Goal: Navigation & Orientation: Understand site structure

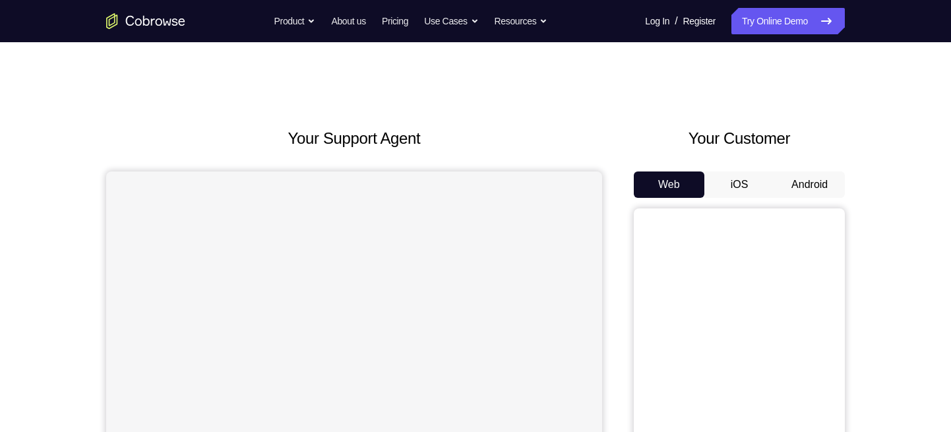
scroll to position [117, 0]
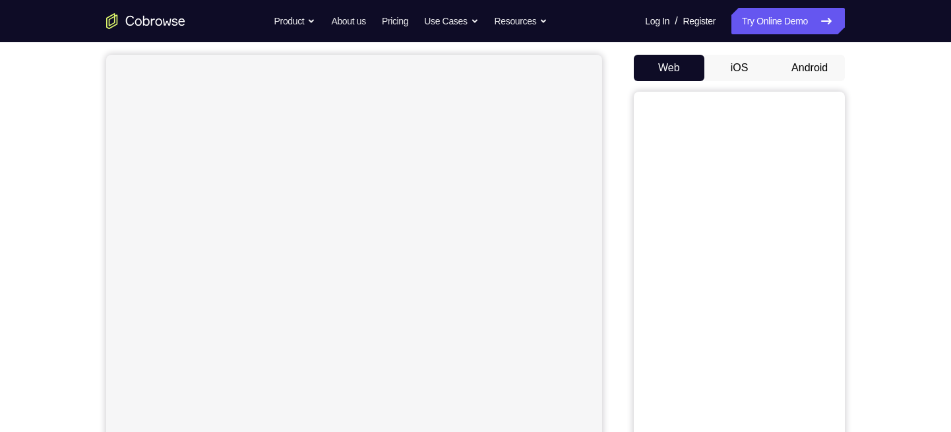
click at [806, 57] on button "Android" at bounding box center [809, 68] width 71 height 26
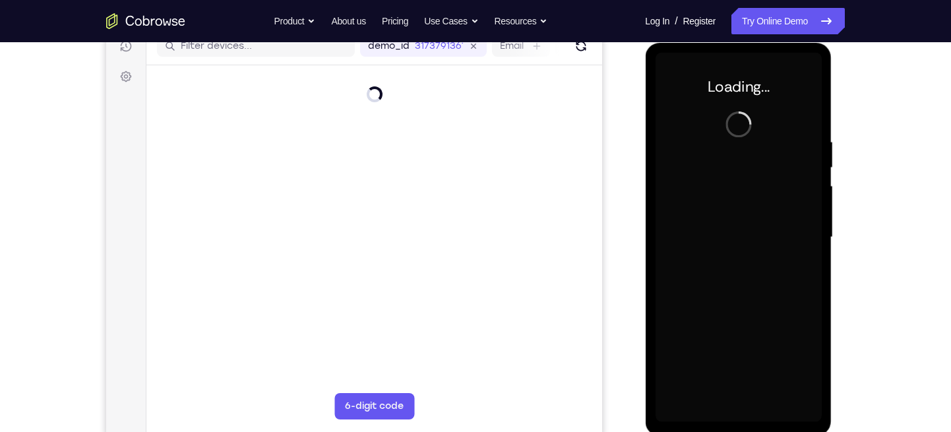
scroll to position [0, 0]
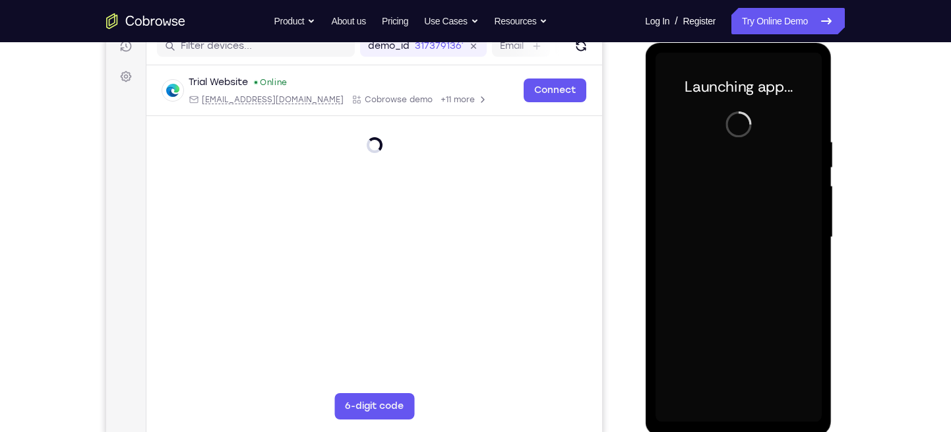
click at [757, 199] on div at bounding box center [738, 237] width 166 height 369
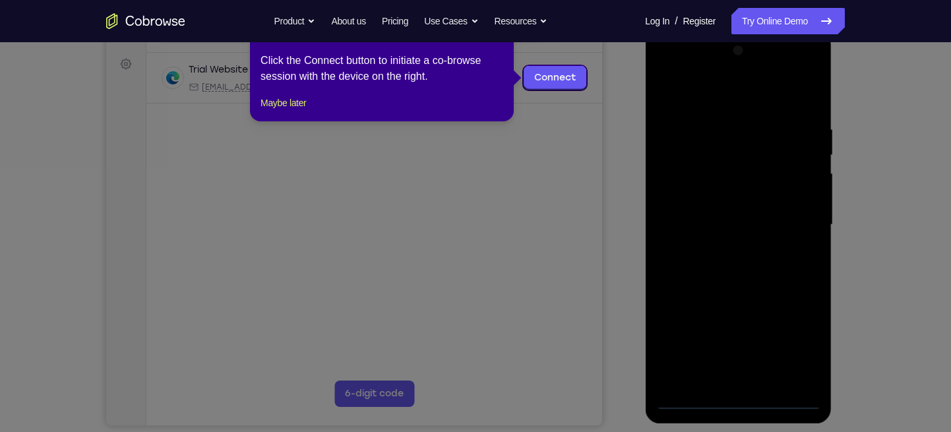
scroll to position [189, 0]
click at [303, 110] on button "Maybe later" at bounding box center [282, 102] width 45 height 16
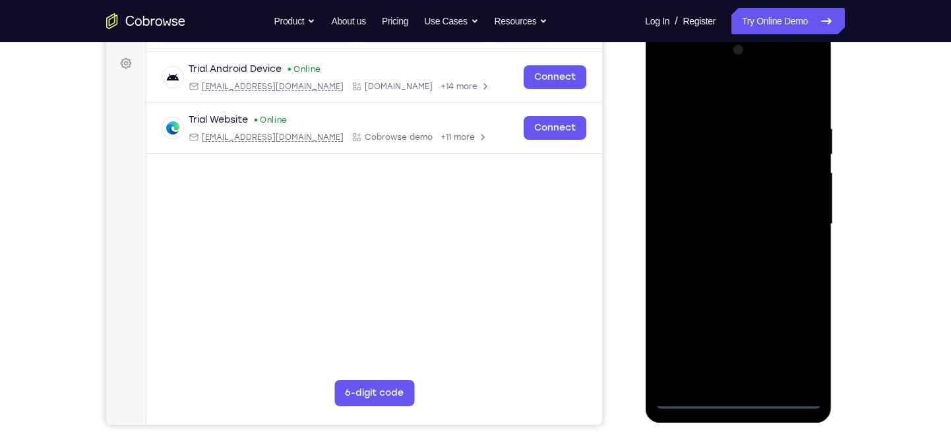
click at [739, 397] on div at bounding box center [738, 224] width 166 height 369
click at [789, 342] on div at bounding box center [738, 224] width 166 height 369
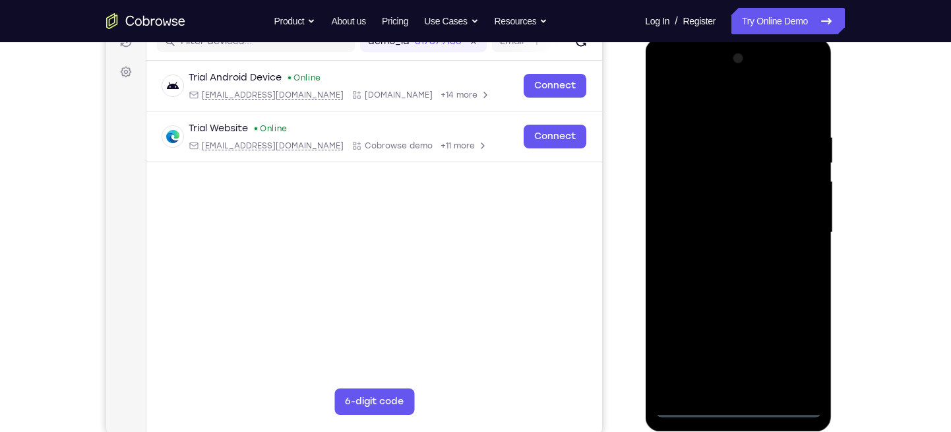
scroll to position [179, 0]
click at [720, 105] on div at bounding box center [738, 233] width 166 height 369
click at [794, 224] on div at bounding box center [738, 233] width 166 height 369
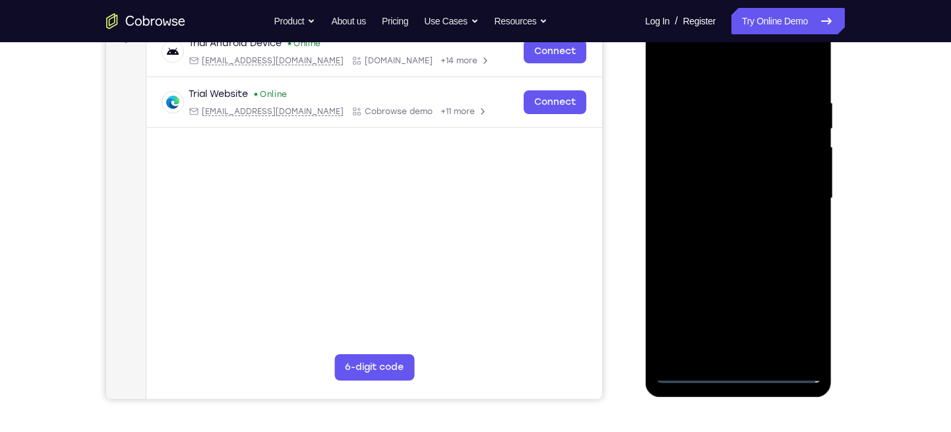
click at [722, 225] on div at bounding box center [738, 198] width 166 height 369
click at [722, 181] on div at bounding box center [738, 198] width 166 height 369
click at [720, 171] on div at bounding box center [738, 198] width 166 height 369
click at [729, 198] on div at bounding box center [738, 198] width 166 height 369
click at [804, 82] on div at bounding box center [738, 198] width 166 height 369
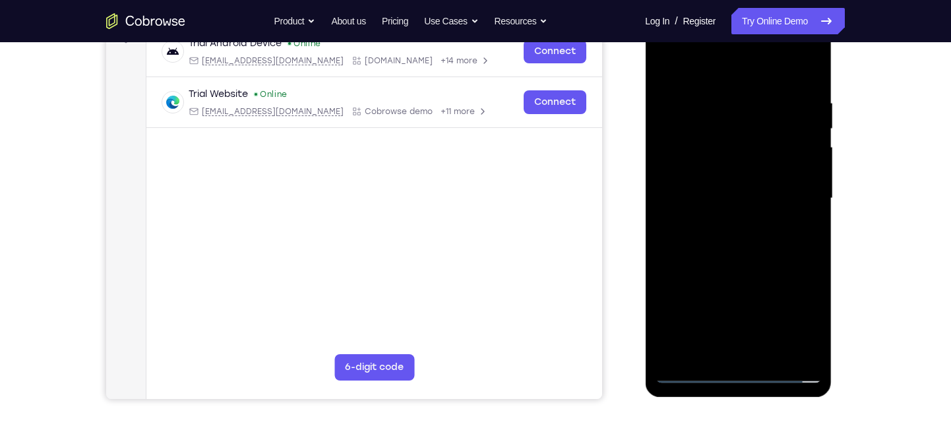
drag, startPoint x: 688, startPoint y: 66, endPoint x: 797, endPoint y: 57, distance: 109.8
click at [797, 57] on div at bounding box center [738, 198] width 166 height 369
drag, startPoint x: 742, startPoint y: 163, endPoint x: 742, endPoint y: 66, distance: 96.9
click at [742, 66] on div at bounding box center [738, 198] width 166 height 369
drag, startPoint x: 740, startPoint y: 231, endPoint x: 750, endPoint y: 130, distance: 102.0
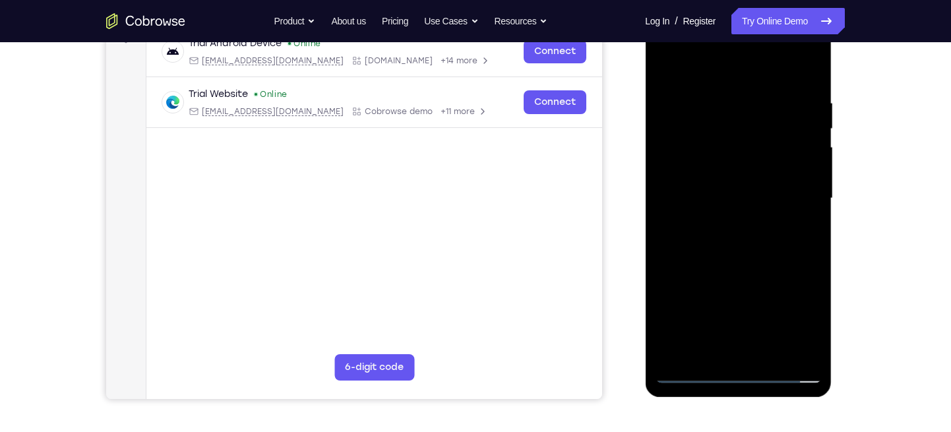
click at [750, 130] on div at bounding box center [738, 198] width 166 height 369
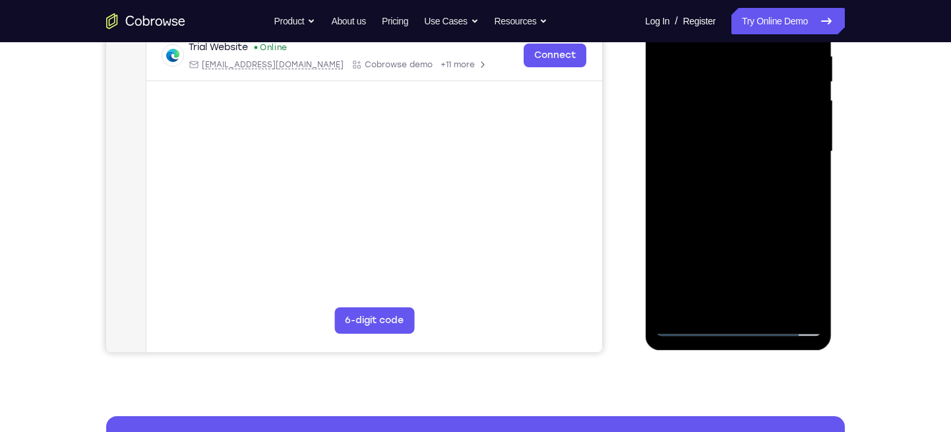
scroll to position [257, 0]
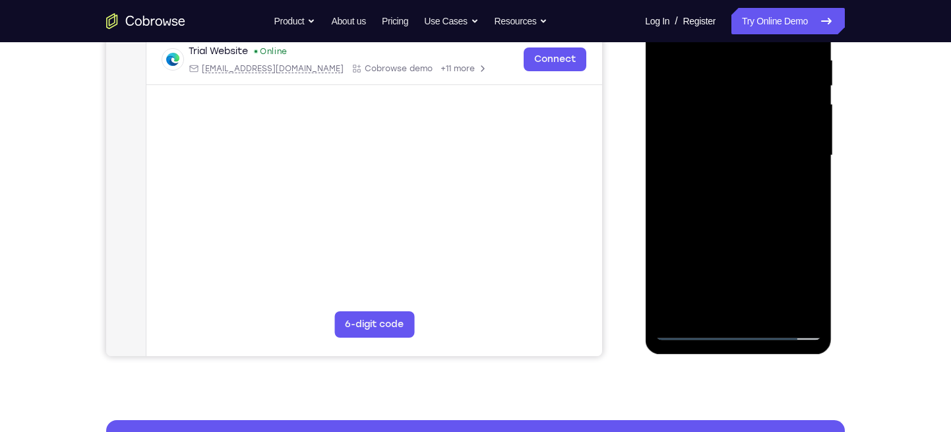
drag, startPoint x: 753, startPoint y: 207, endPoint x: 753, endPoint y: 112, distance: 94.9
click at [753, 112] on div at bounding box center [738, 155] width 166 height 369
drag, startPoint x: 749, startPoint y: 124, endPoint x: 751, endPoint y: 62, distance: 62.0
click at [751, 62] on div at bounding box center [738, 155] width 166 height 369
drag, startPoint x: 732, startPoint y: 214, endPoint x: 735, endPoint y: 98, distance: 116.7
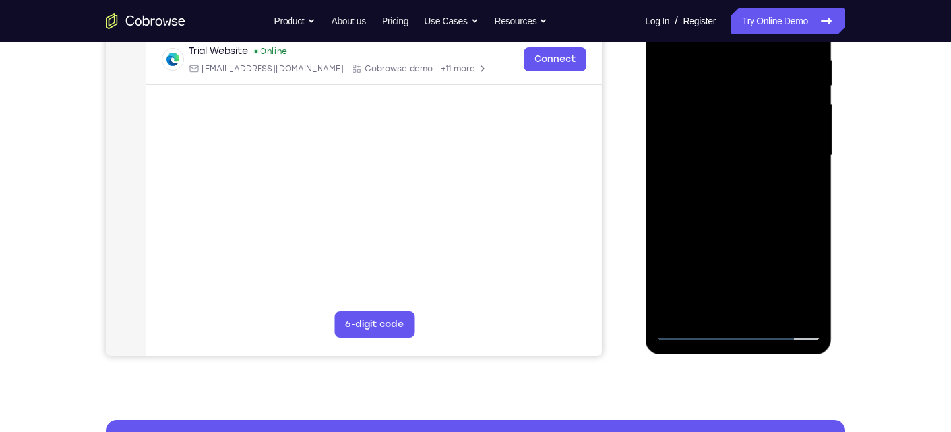
click at [735, 98] on div at bounding box center [738, 155] width 166 height 369
drag, startPoint x: 738, startPoint y: 144, endPoint x: 740, endPoint y: 314, distance: 170.1
click at [740, 314] on div at bounding box center [738, 155] width 166 height 369
drag, startPoint x: 752, startPoint y: 127, endPoint x: 773, endPoint y: 295, distance: 169.3
click at [773, 295] on div at bounding box center [738, 155] width 166 height 369
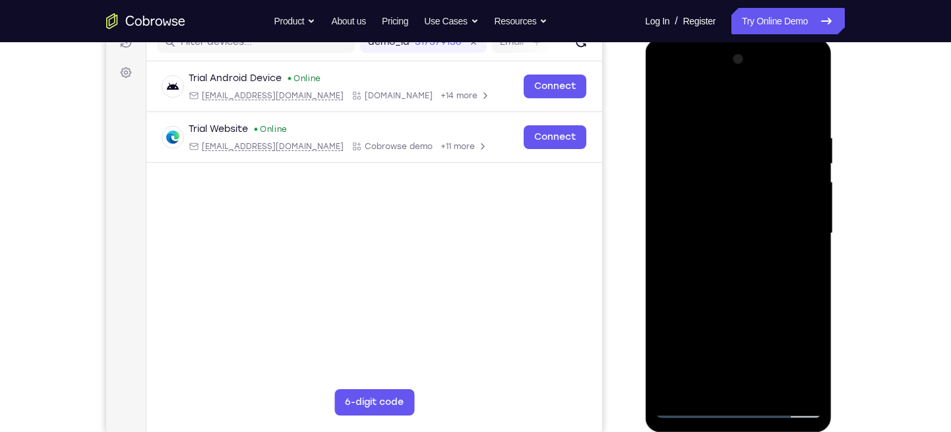
scroll to position [179, 0]
drag, startPoint x: 788, startPoint y: 135, endPoint x: 680, endPoint y: 144, distance: 108.4
click at [680, 144] on div at bounding box center [738, 233] width 166 height 369
drag, startPoint x: 774, startPoint y: 132, endPoint x: 690, endPoint y: 138, distance: 83.9
click at [690, 138] on div at bounding box center [738, 233] width 166 height 369
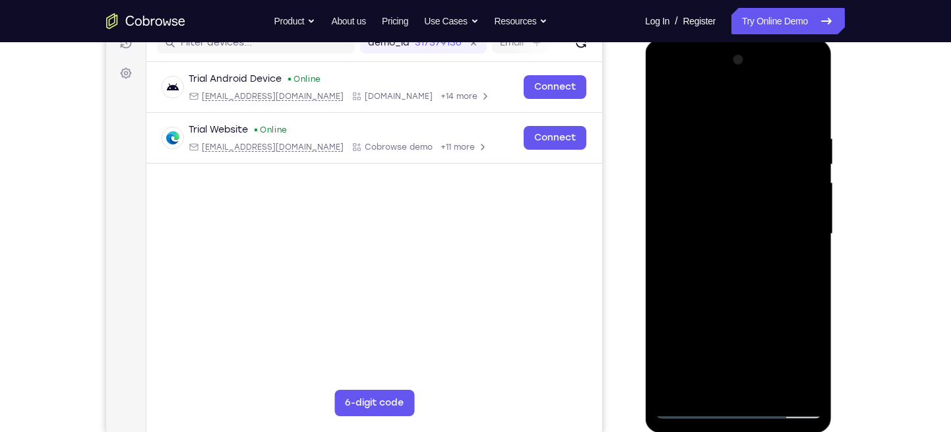
drag, startPoint x: 777, startPoint y: 132, endPoint x: 680, endPoint y: 134, distance: 96.9
click at [680, 134] on div at bounding box center [738, 233] width 166 height 369
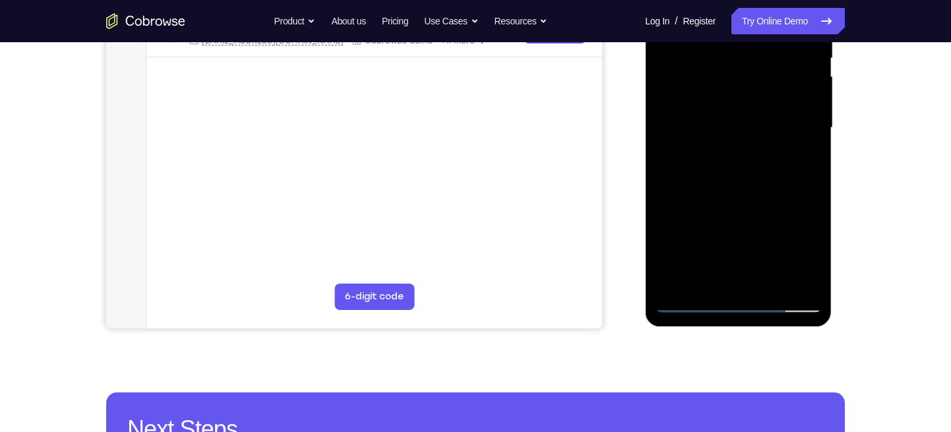
scroll to position [338, 0]
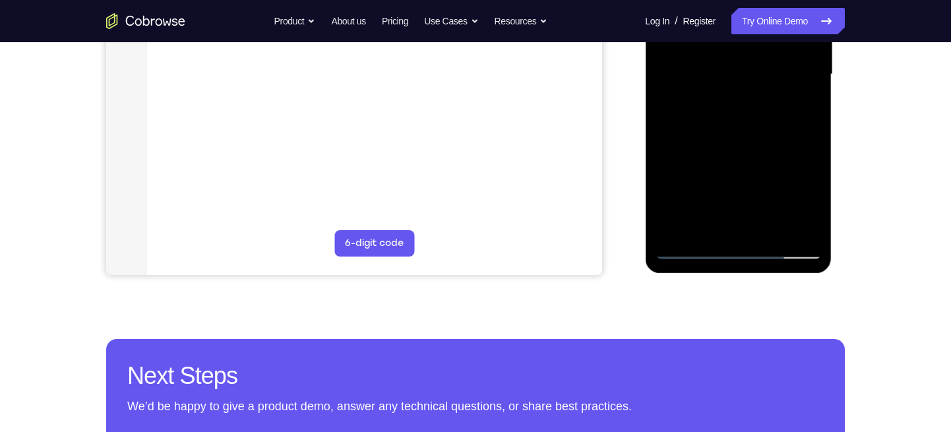
click at [744, 230] on div at bounding box center [738, 74] width 166 height 369
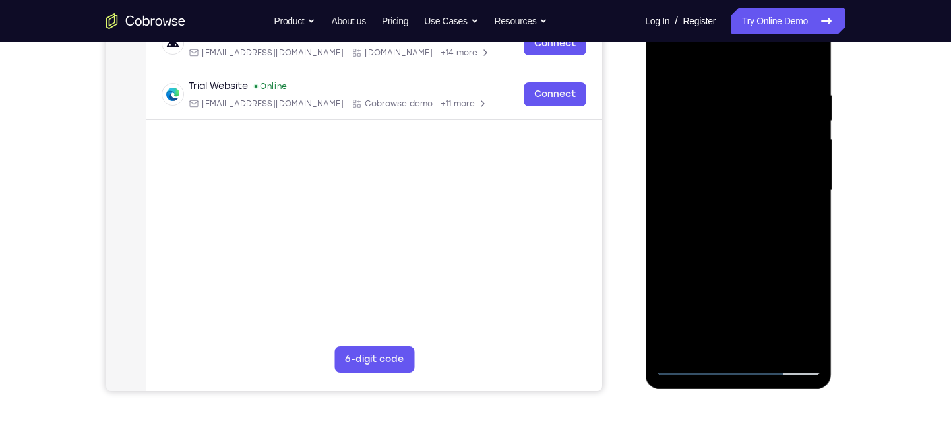
scroll to position [223, 0]
click at [740, 287] on div at bounding box center [738, 189] width 166 height 369
drag, startPoint x: 773, startPoint y: 287, endPoint x: 746, endPoint y: 109, distance: 180.0
click at [746, 109] on div at bounding box center [738, 189] width 166 height 369
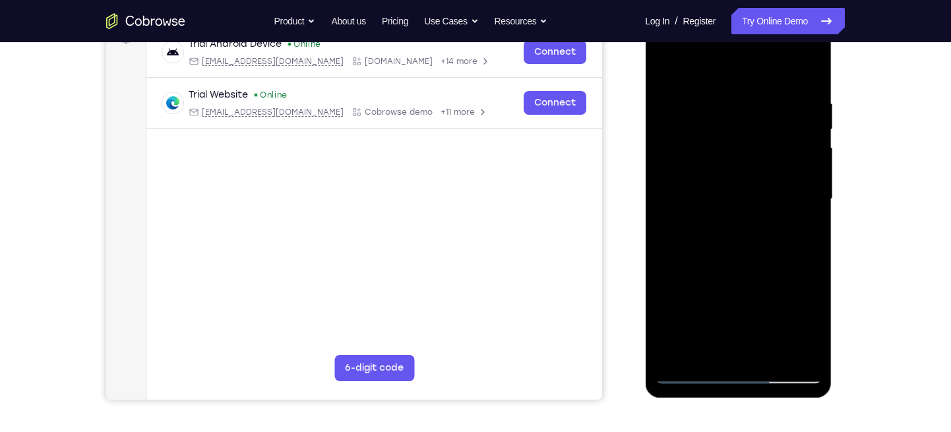
scroll to position [213, 0]
drag, startPoint x: 777, startPoint y: 301, endPoint x: 768, endPoint y: 105, distance: 196.0
click at [768, 105] on div at bounding box center [738, 199] width 166 height 369
click at [721, 300] on div at bounding box center [738, 199] width 166 height 369
drag, startPoint x: 743, startPoint y: 262, endPoint x: 741, endPoint y: 125, distance: 137.1
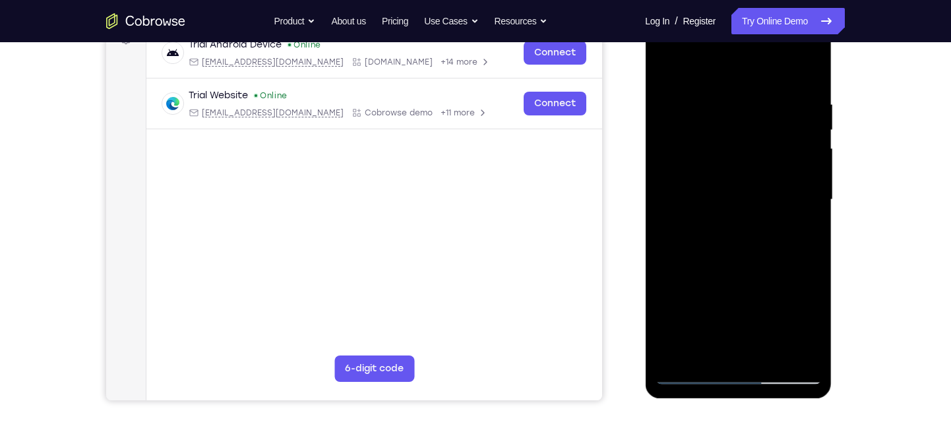
click at [741, 125] on div at bounding box center [738, 199] width 166 height 369
drag, startPoint x: 745, startPoint y: 256, endPoint x: 740, endPoint y: 59, distance: 196.5
click at [740, 59] on div at bounding box center [738, 199] width 166 height 369
drag, startPoint x: 754, startPoint y: 307, endPoint x: 755, endPoint y: 121, distance: 185.9
click at [755, 121] on div at bounding box center [738, 199] width 166 height 369
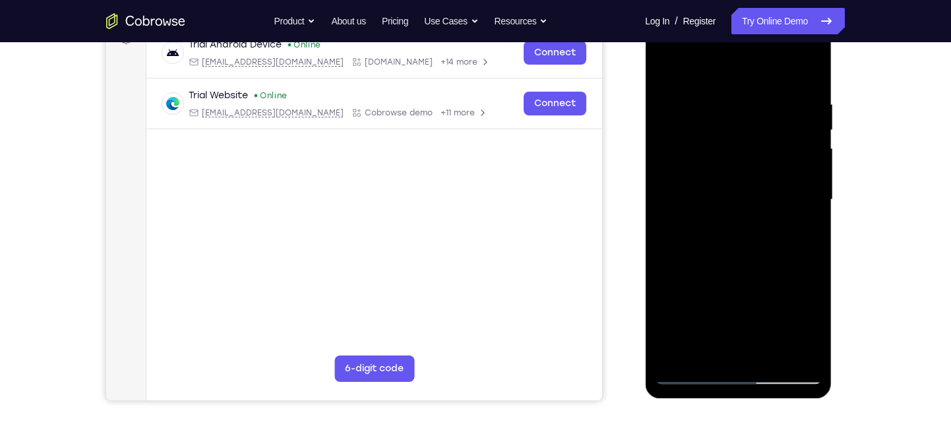
click at [808, 212] on div at bounding box center [738, 199] width 166 height 369
drag, startPoint x: 761, startPoint y: 260, endPoint x: 759, endPoint y: 100, distance: 160.9
click at [759, 100] on div at bounding box center [738, 199] width 166 height 369
drag, startPoint x: 748, startPoint y: 259, endPoint x: 750, endPoint y: 118, distance: 141.1
click at [750, 118] on div at bounding box center [738, 199] width 166 height 369
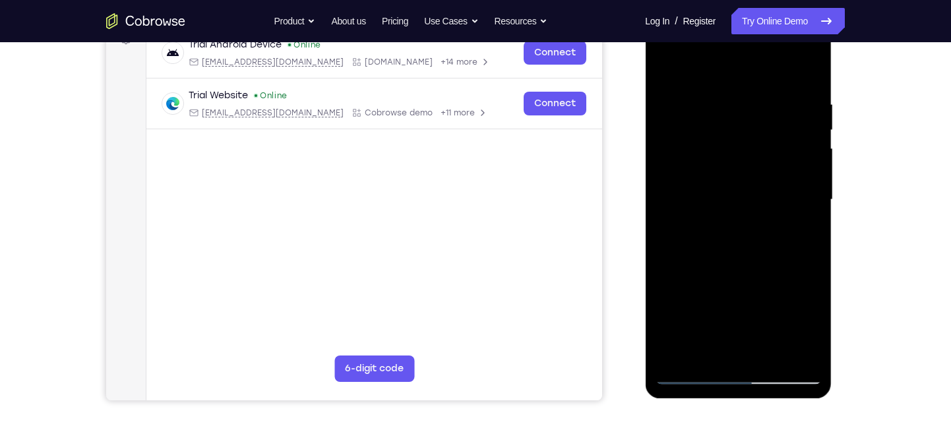
drag, startPoint x: 750, startPoint y: 250, endPoint x: 750, endPoint y: 83, distance: 167.4
click at [750, 83] on div at bounding box center [738, 199] width 166 height 369
drag, startPoint x: 755, startPoint y: 293, endPoint x: 753, endPoint y: 132, distance: 160.9
click at [753, 132] on div at bounding box center [738, 199] width 166 height 369
drag, startPoint x: 753, startPoint y: 256, endPoint x: 747, endPoint y: 112, distance: 144.5
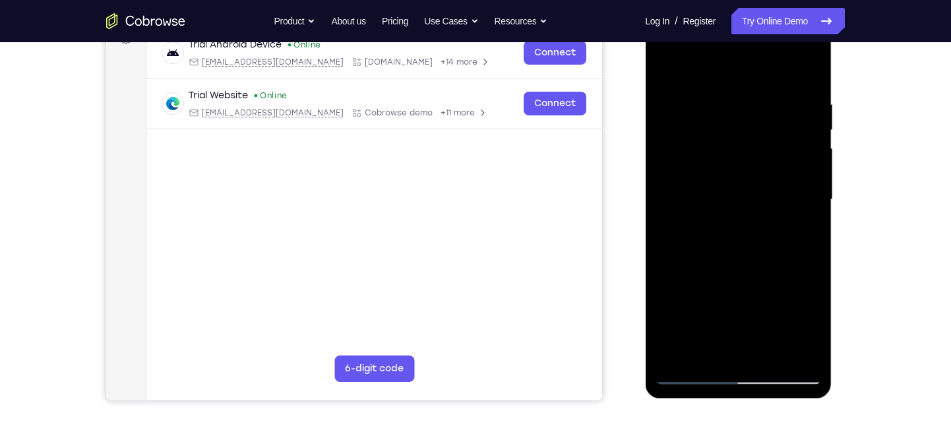
click at [747, 112] on div at bounding box center [738, 199] width 166 height 369
drag, startPoint x: 759, startPoint y: 260, endPoint x: 755, endPoint y: 63, distance: 197.1
click at [755, 63] on div at bounding box center [738, 199] width 166 height 369
drag, startPoint x: 755, startPoint y: 276, endPoint x: 760, endPoint y: 96, distance: 180.7
click at [760, 96] on div at bounding box center [738, 199] width 166 height 369
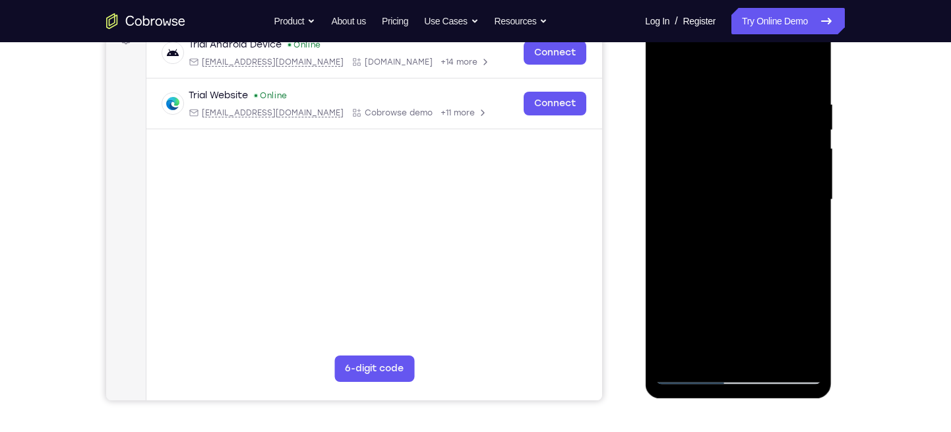
drag, startPoint x: 746, startPoint y: 271, endPoint x: 741, endPoint y: 74, distance: 197.2
click at [741, 74] on div at bounding box center [738, 199] width 166 height 369
drag, startPoint x: 742, startPoint y: 252, endPoint x: 746, endPoint y: 61, distance: 191.9
click at [746, 61] on div at bounding box center [738, 199] width 166 height 369
drag, startPoint x: 748, startPoint y: 245, endPoint x: 753, endPoint y: 41, distance: 204.4
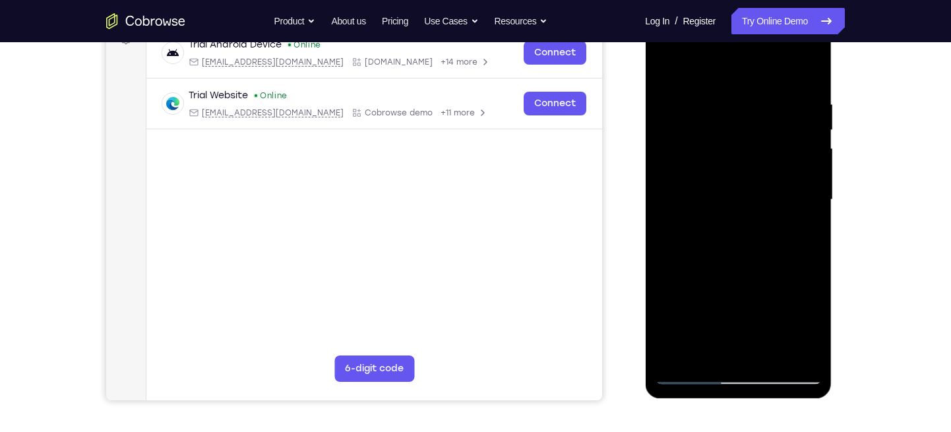
click at [753, 41] on div at bounding box center [738, 199] width 166 height 369
click at [732, 315] on div at bounding box center [738, 199] width 166 height 369
